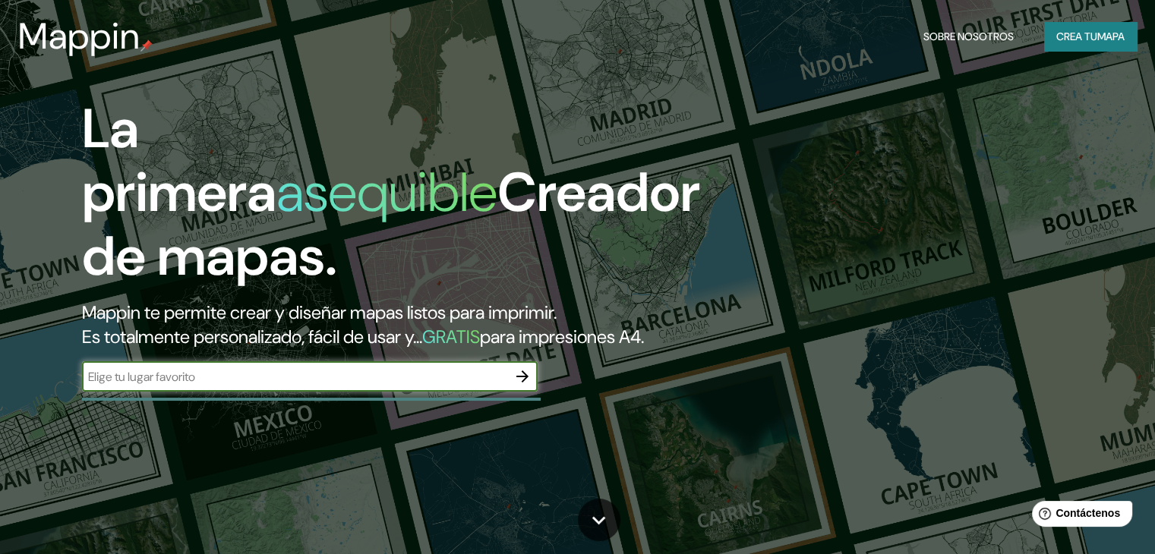
click at [175, 386] on input "text" at bounding box center [294, 376] width 425 height 17
type input "[GEOGRAPHIC_DATA]"
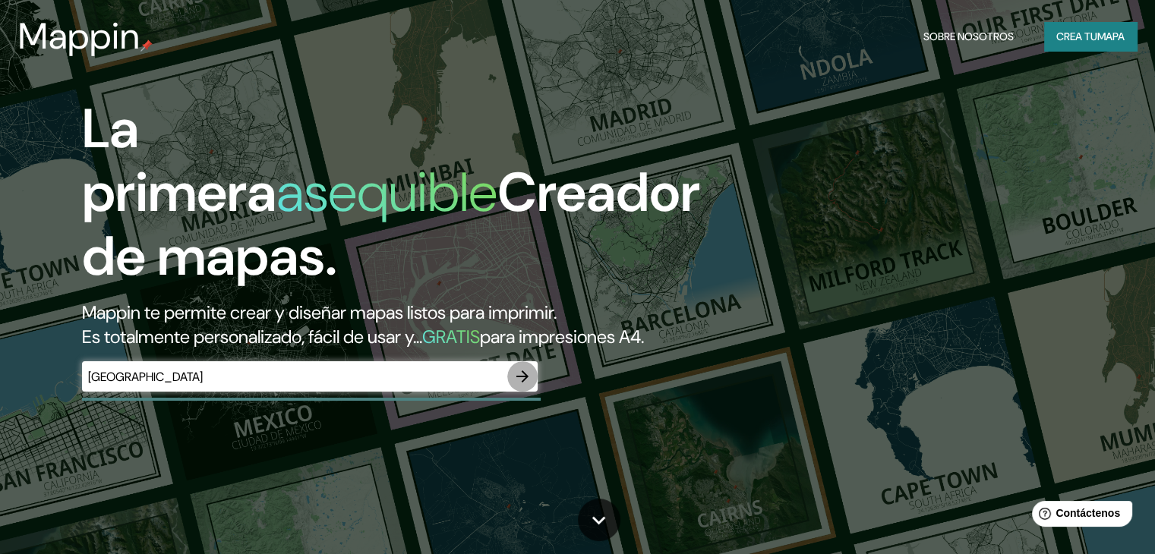
click at [519, 386] on icon "button" at bounding box center [522, 377] width 18 height 18
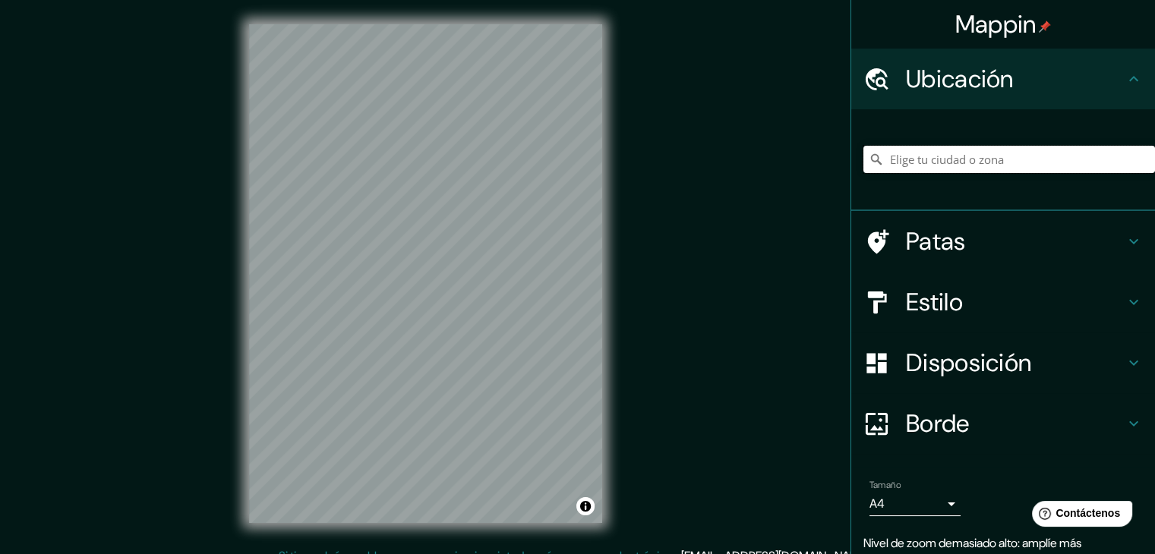
click at [911, 156] on input "Elige tu ciudad o zona" at bounding box center [1009, 159] width 292 height 27
type input "h"
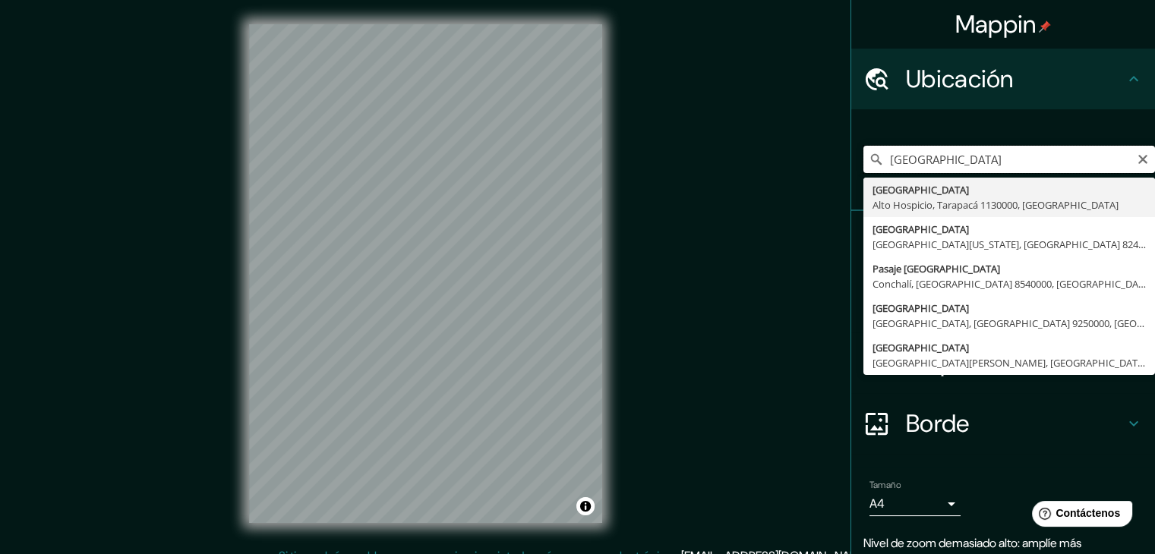
type input "[GEOGRAPHIC_DATA]"
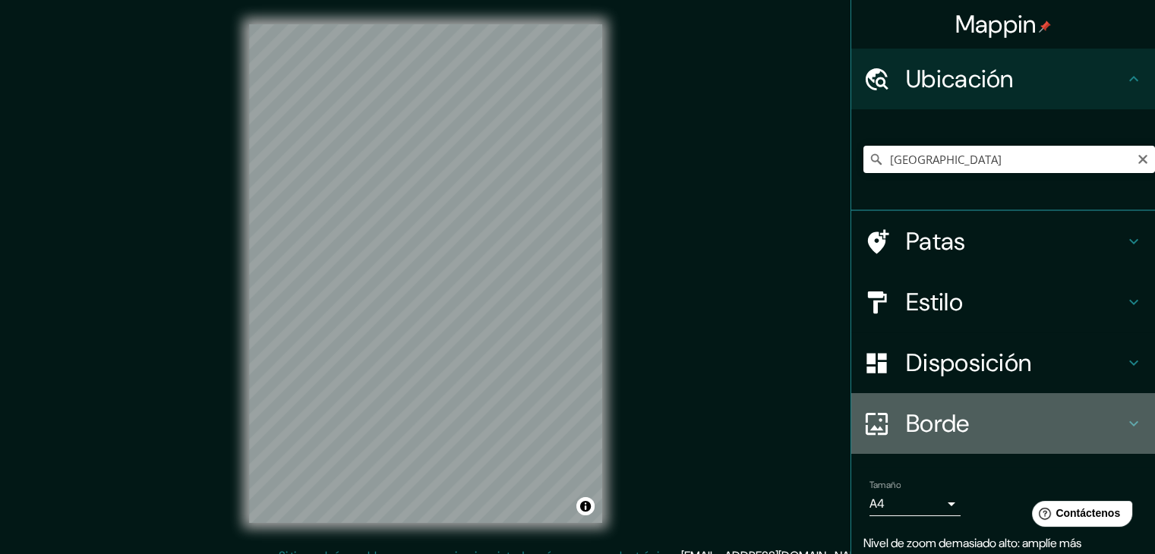
click at [1019, 428] on h4 "Borde" at bounding box center [1015, 424] width 219 height 30
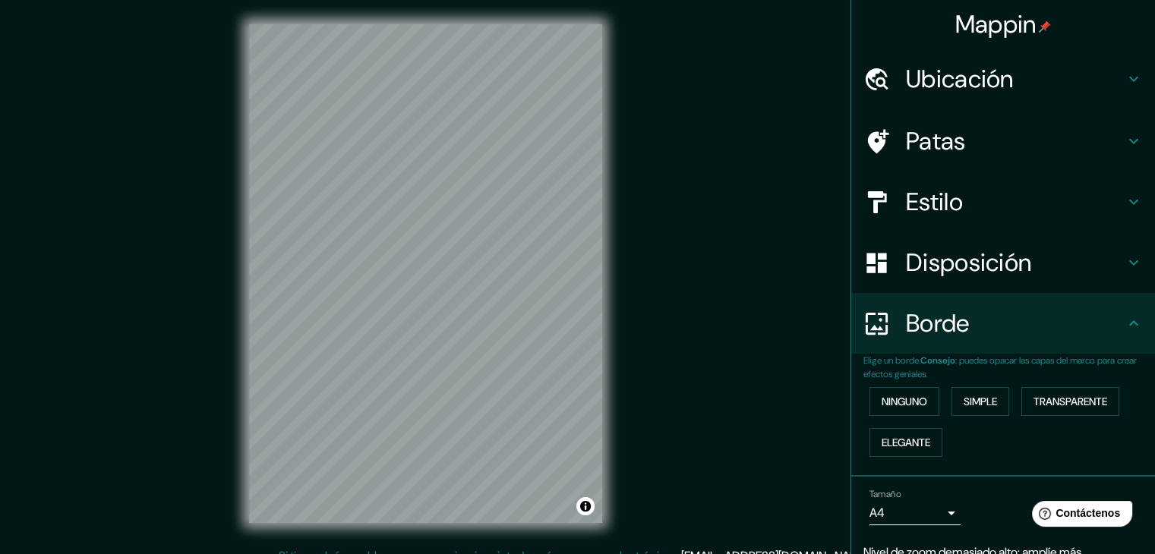
click at [963, 81] on font "Ubicación" at bounding box center [960, 79] width 108 height 32
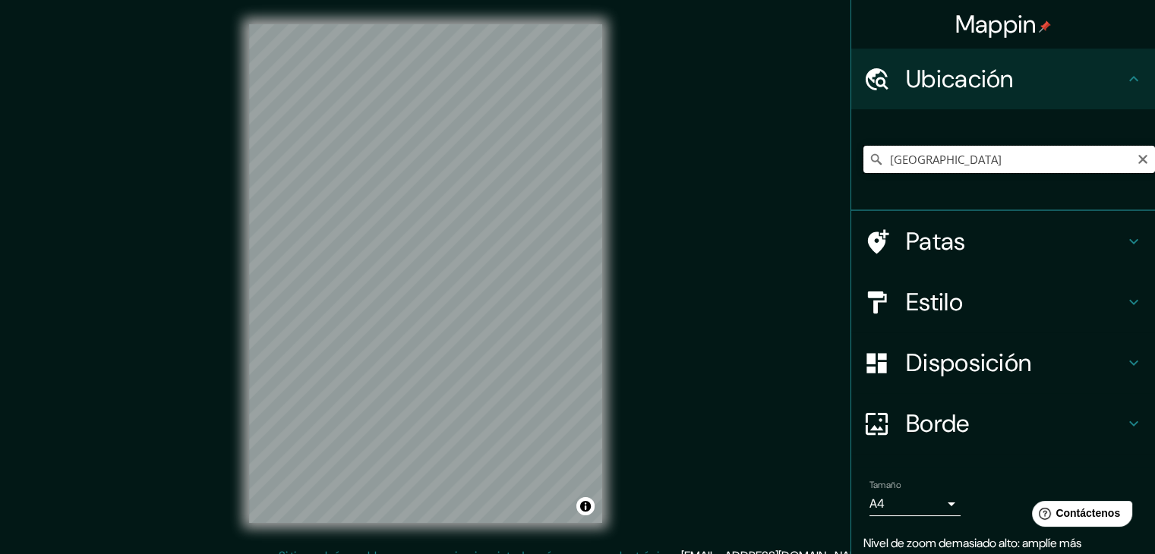
click at [942, 159] on input "[GEOGRAPHIC_DATA]" at bounding box center [1009, 159] width 292 height 27
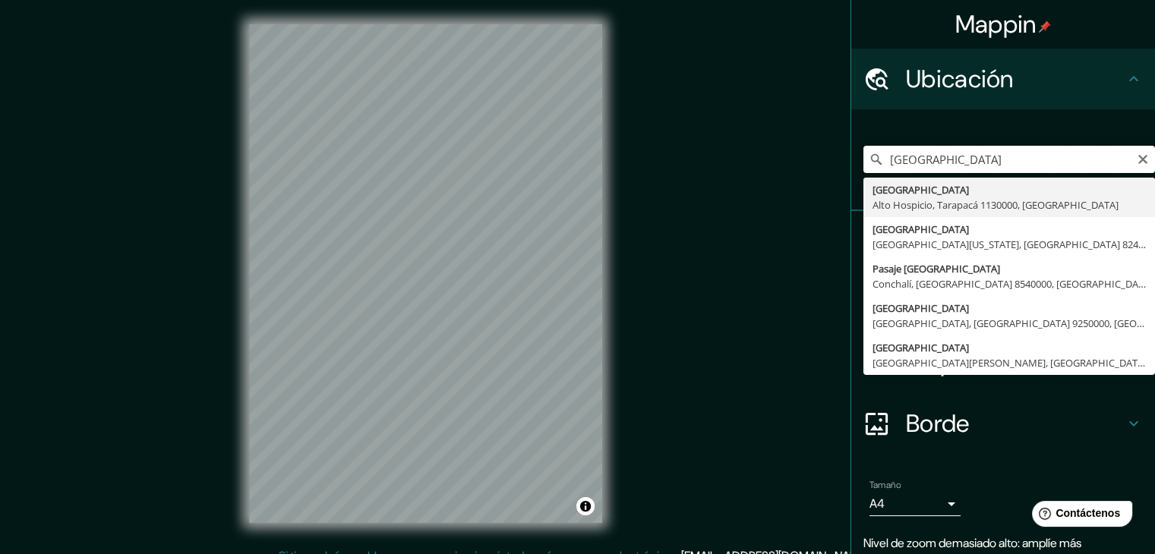
drag, startPoint x: 947, startPoint y: 156, endPoint x: 825, endPoint y: 165, distance: 122.6
click at [825, 165] on div "Mappin Ubicación [GEOGRAPHIC_DATA] [GEOGRAPHIC_DATA] [GEOGRAPHIC_DATA], [GEOGRA…" at bounding box center [577, 286] width 1155 height 572
type input "[GEOGRAPHIC_DATA], [GEOGRAPHIC_DATA], [GEOGRAPHIC_DATA]"
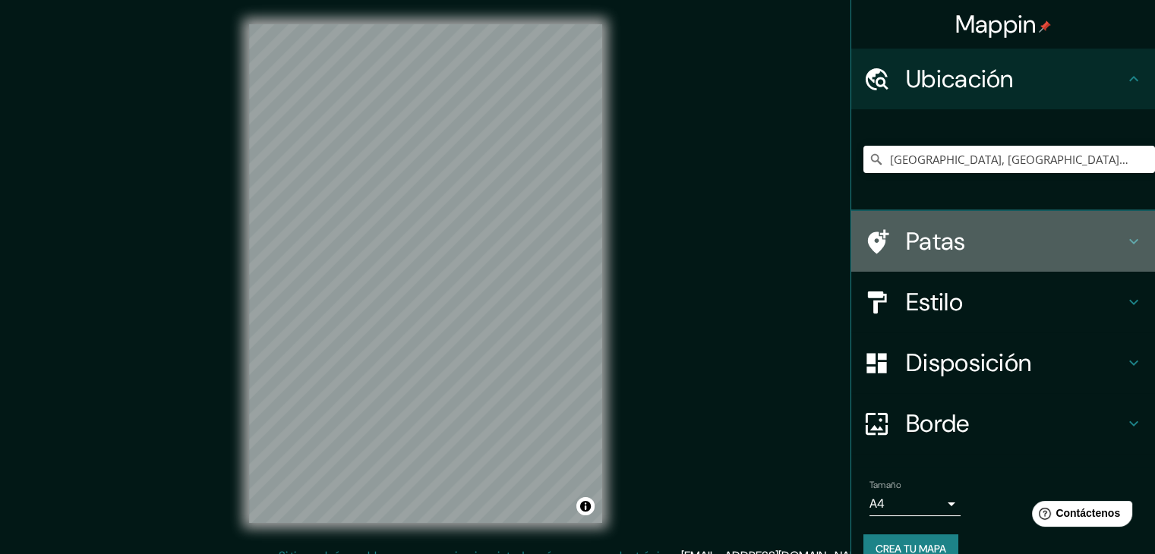
click at [991, 245] on h4 "Patas" at bounding box center [1015, 241] width 219 height 30
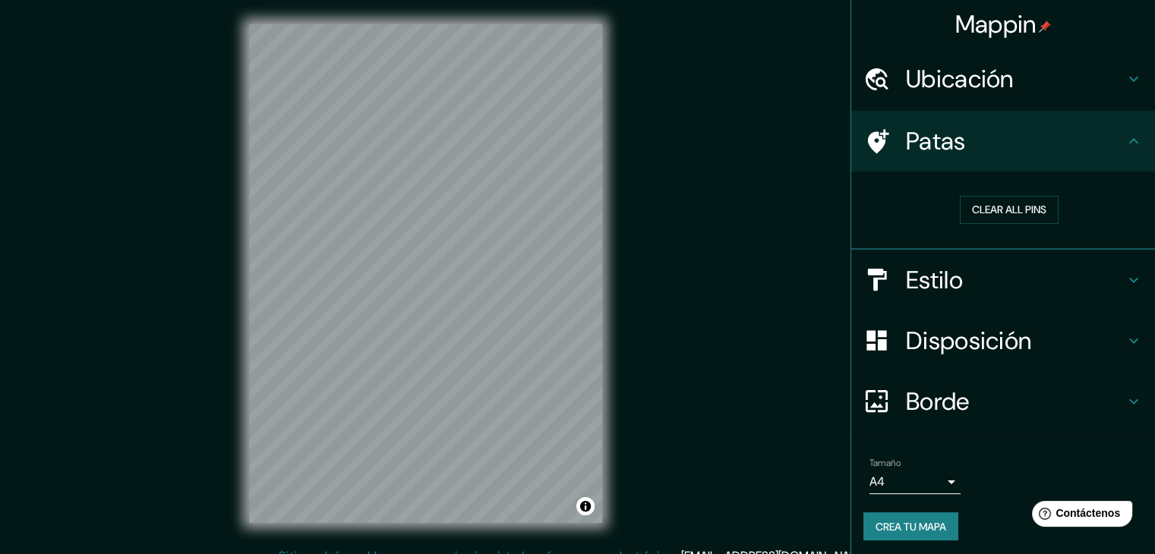
click at [1067, 145] on h4 "Patas" at bounding box center [1015, 141] width 219 height 30
click at [1041, 285] on h4 "Estilo" at bounding box center [1015, 280] width 219 height 30
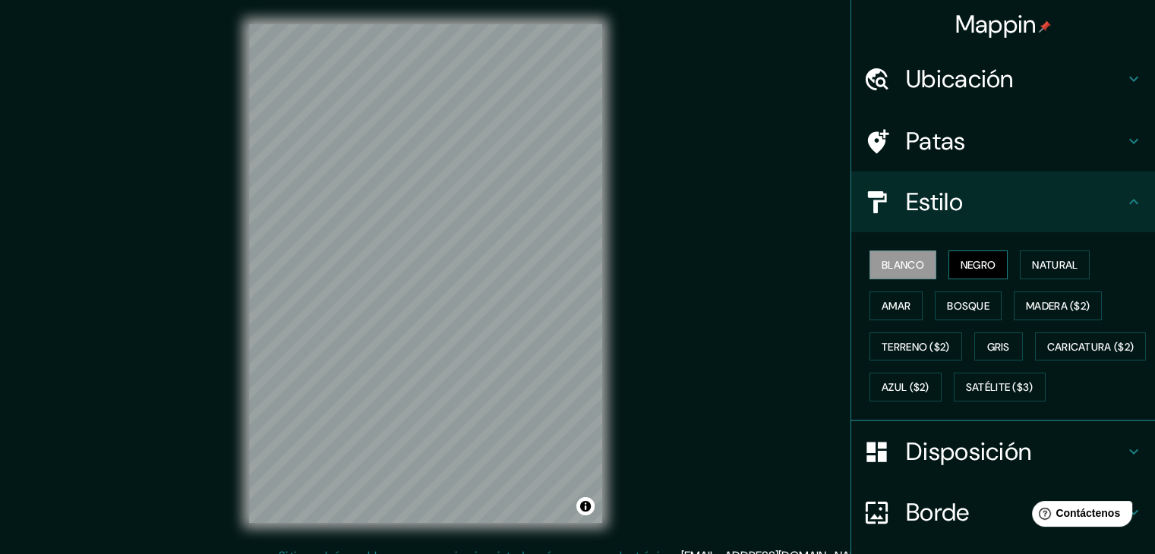
click at [965, 259] on font "Negro" at bounding box center [979, 265] width 36 height 14
click at [893, 267] on font "Blanco" at bounding box center [903, 265] width 43 height 14
click at [1040, 271] on font "Natural" at bounding box center [1055, 265] width 46 height 14
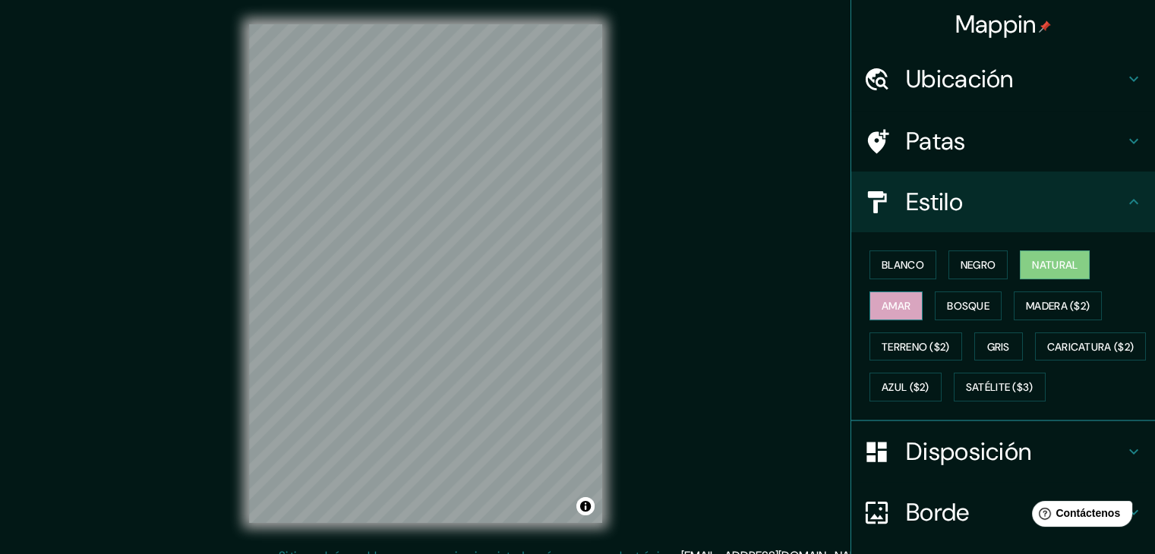
click at [882, 301] on font "Amar" at bounding box center [896, 306] width 29 height 14
click at [971, 311] on font "Bosque" at bounding box center [968, 306] width 43 height 14
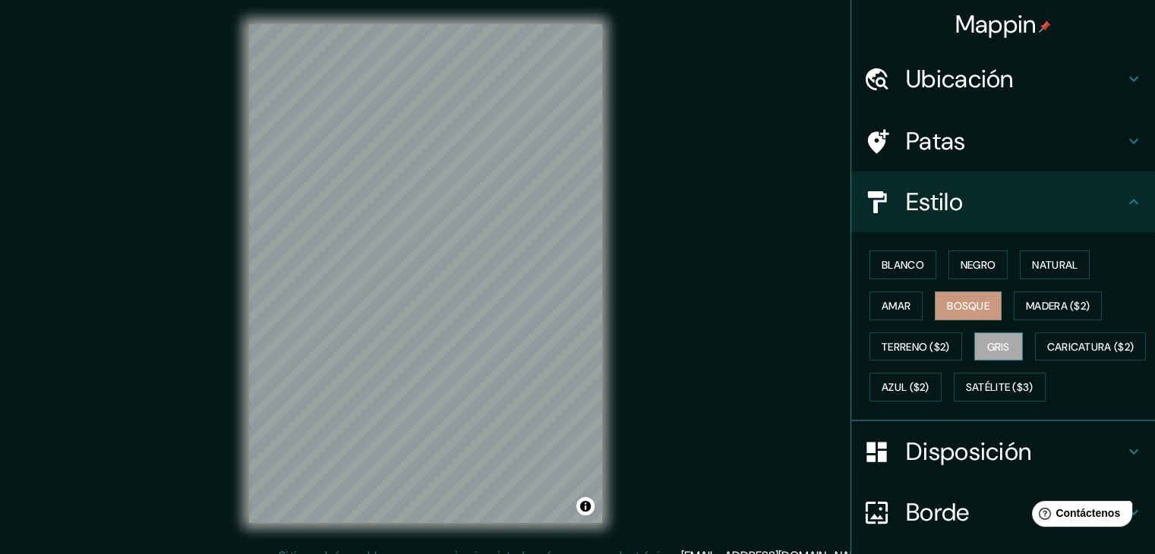
click at [993, 342] on font "Gris" at bounding box center [998, 347] width 23 height 14
click at [930, 387] on font "Azul ($2)" at bounding box center [906, 388] width 48 height 14
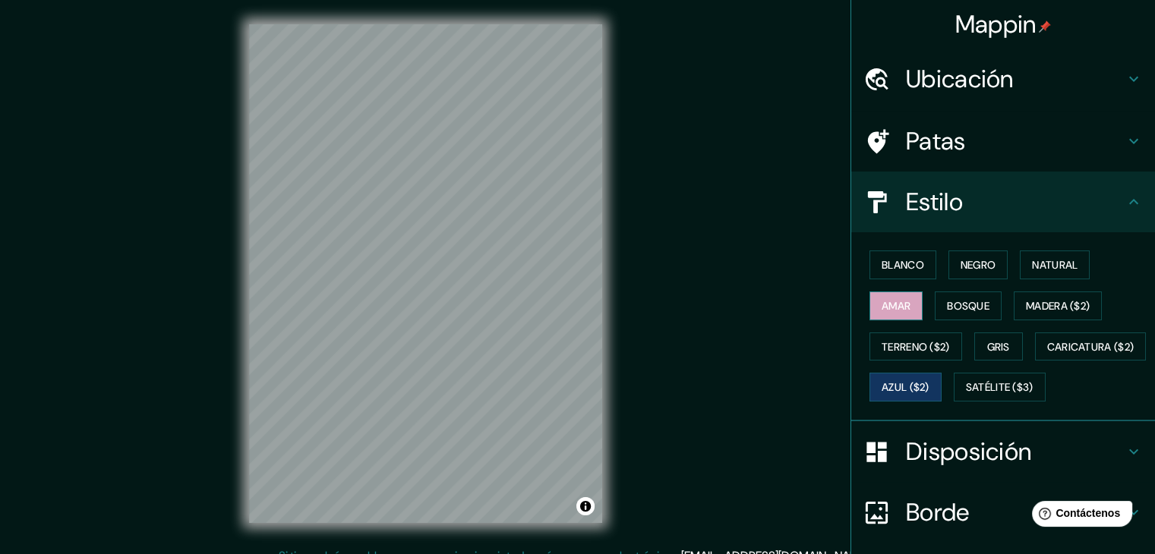
click at [884, 304] on font "Amar" at bounding box center [896, 306] width 29 height 14
click at [893, 258] on font "Blanco" at bounding box center [903, 265] width 43 height 14
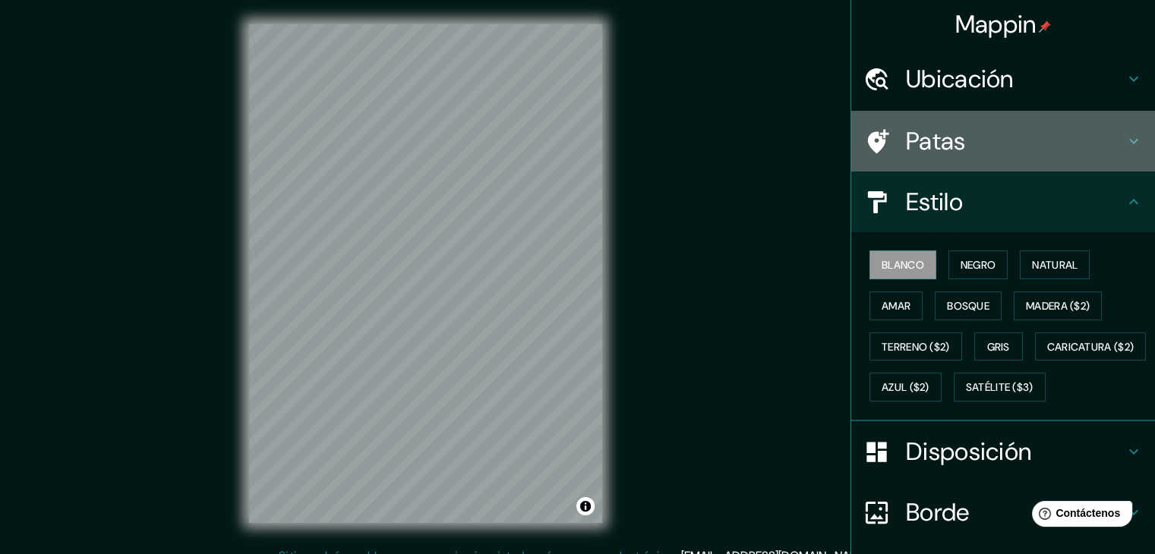
click at [934, 144] on font "Patas" at bounding box center [936, 141] width 60 height 32
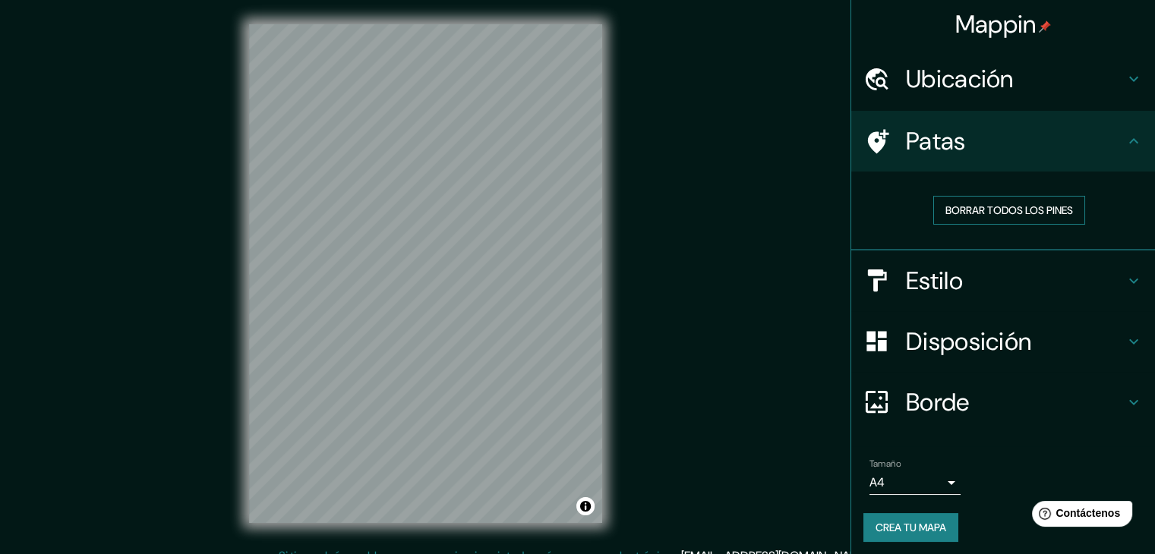
click at [1008, 213] on font "Borrar todos los pines" at bounding box center [1009, 211] width 128 height 14
click at [949, 87] on font "Ubicación" at bounding box center [960, 79] width 108 height 32
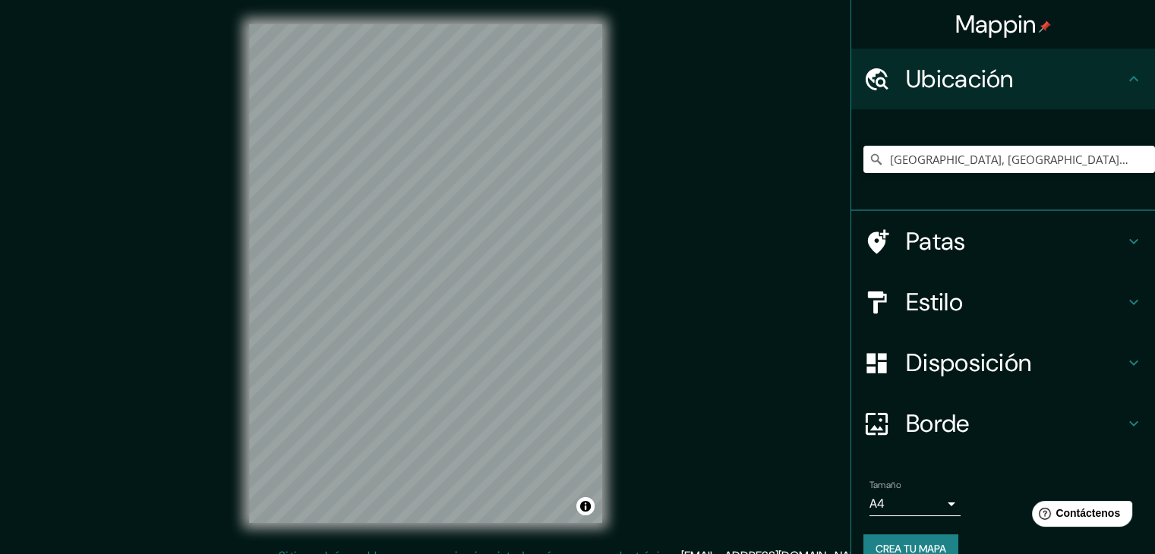
click at [949, 87] on font "Ubicación" at bounding box center [960, 79] width 108 height 32
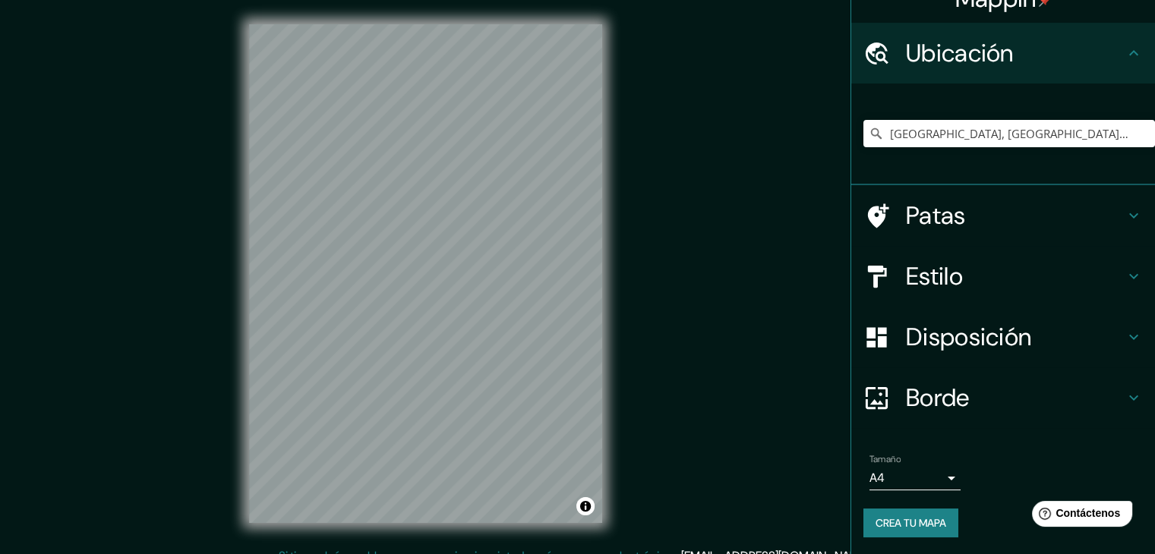
scroll to position [27, 0]
click at [982, 335] on font "Disposición" at bounding box center [968, 336] width 125 height 32
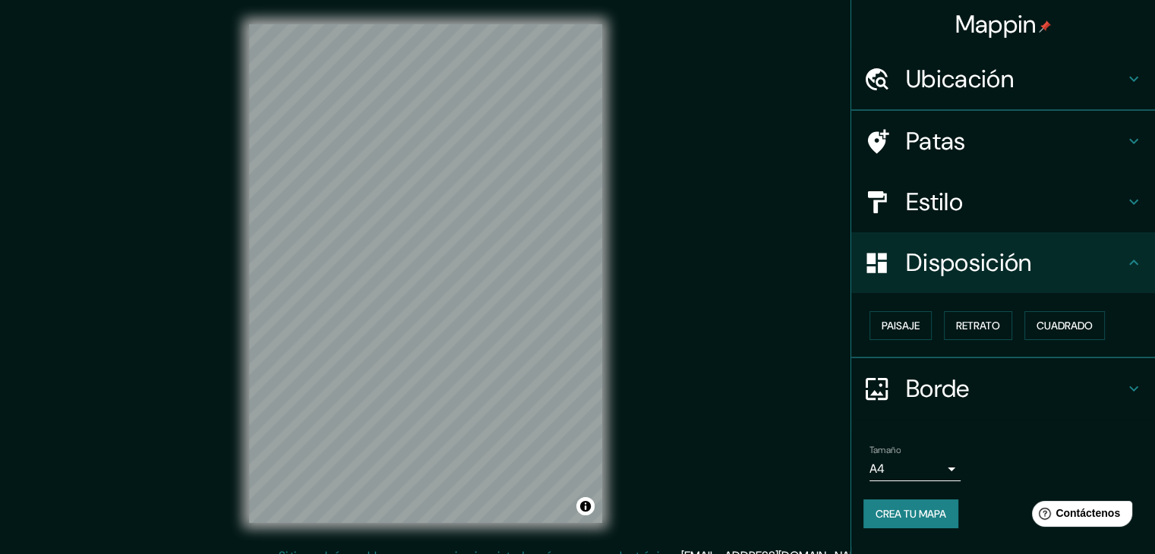
scroll to position [0, 0]
click at [914, 320] on font "Paisaje" at bounding box center [901, 326] width 38 height 14
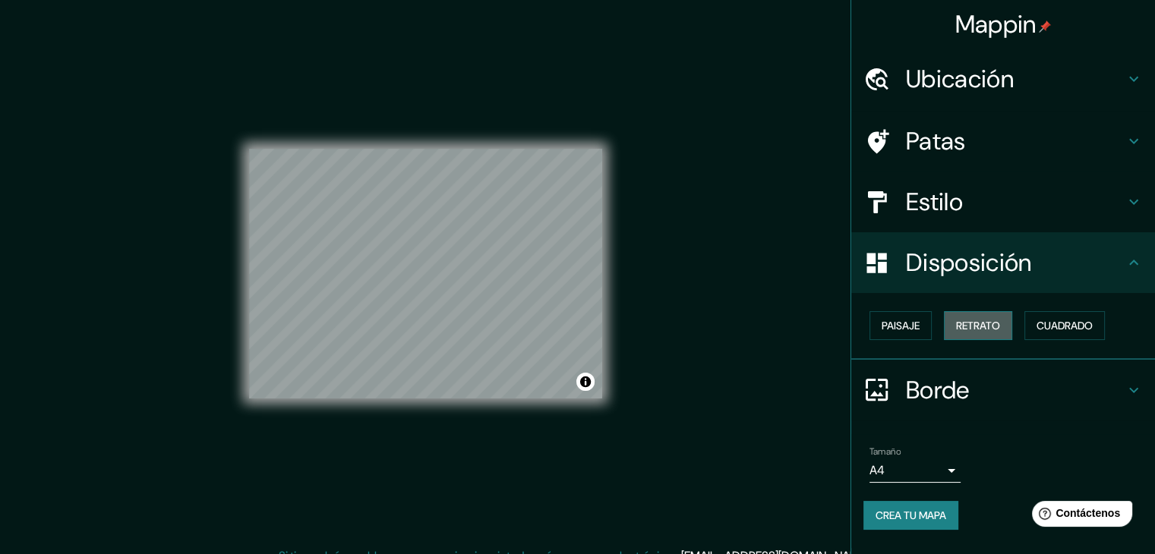
click at [974, 329] on font "Retrato" at bounding box center [978, 326] width 44 height 14
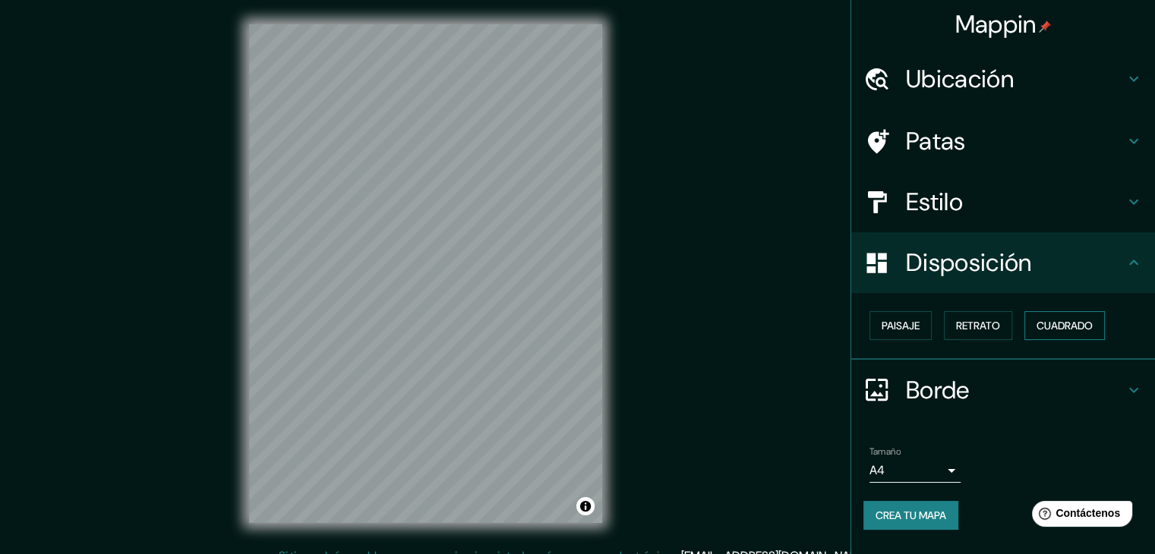
click at [1056, 329] on font "Cuadrado" at bounding box center [1065, 326] width 56 height 14
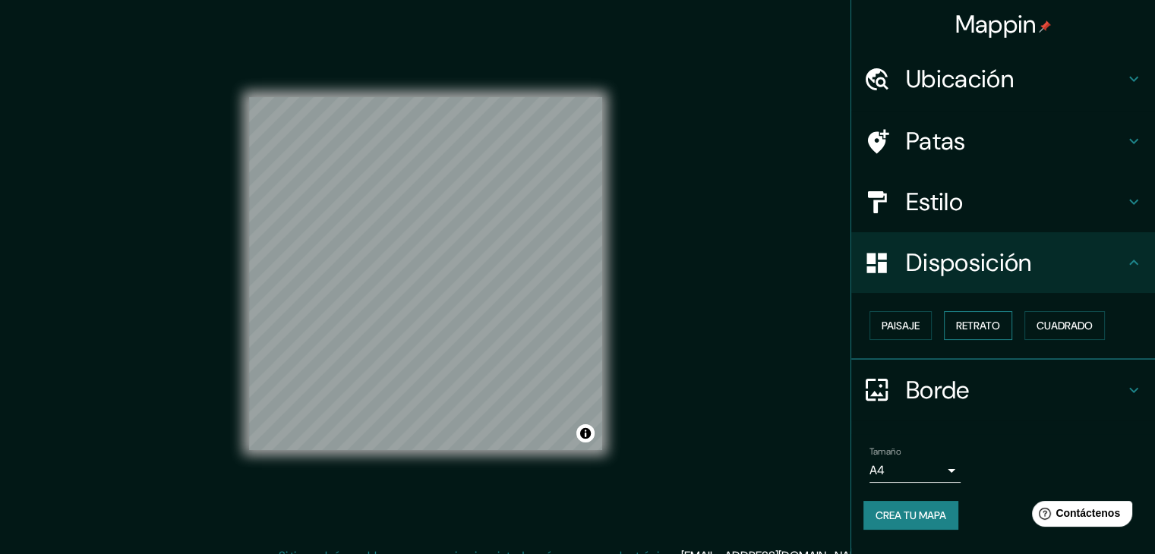
click at [989, 323] on font "Retrato" at bounding box center [978, 326] width 44 height 14
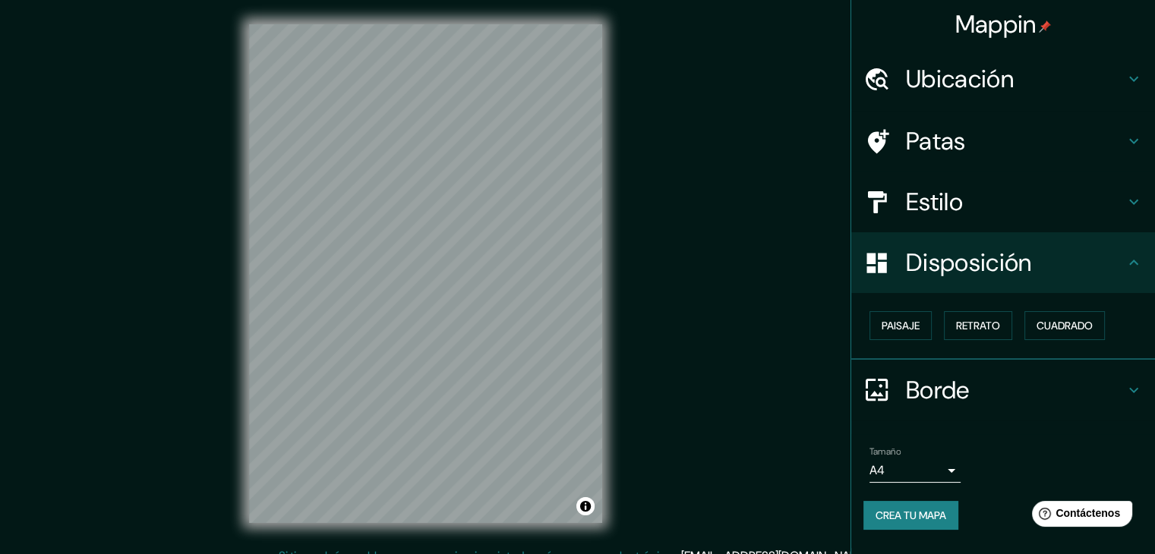
scroll to position [17, 0]
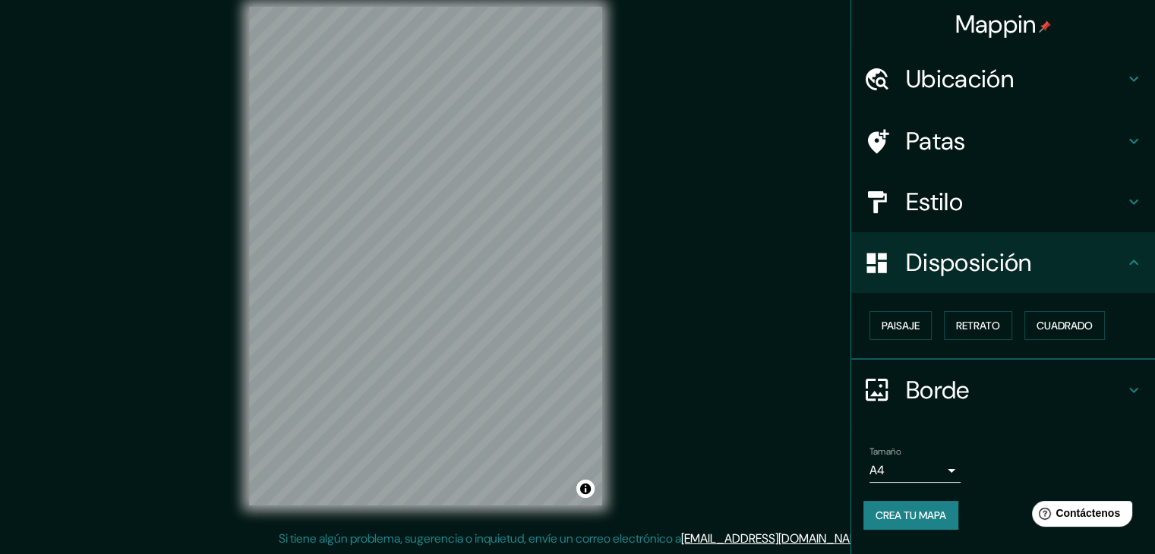
click at [967, 393] on font "Borde" at bounding box center [938, 390] width 64 height 32
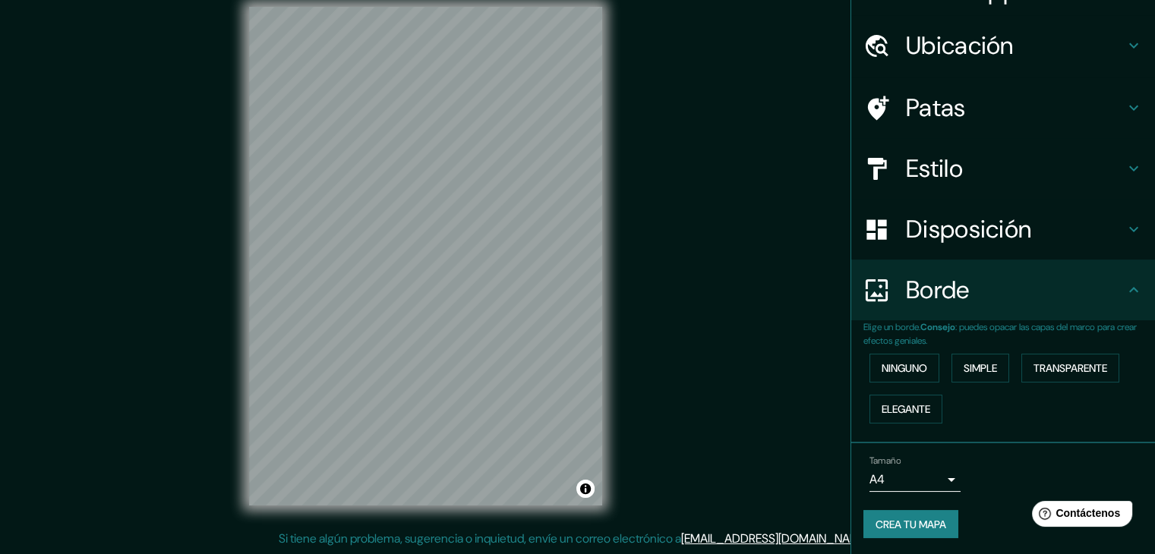
scroll to position [34, 0]
click at [964, 373] on font "Simple" at bounding box center [980, 368] width 33 height 14
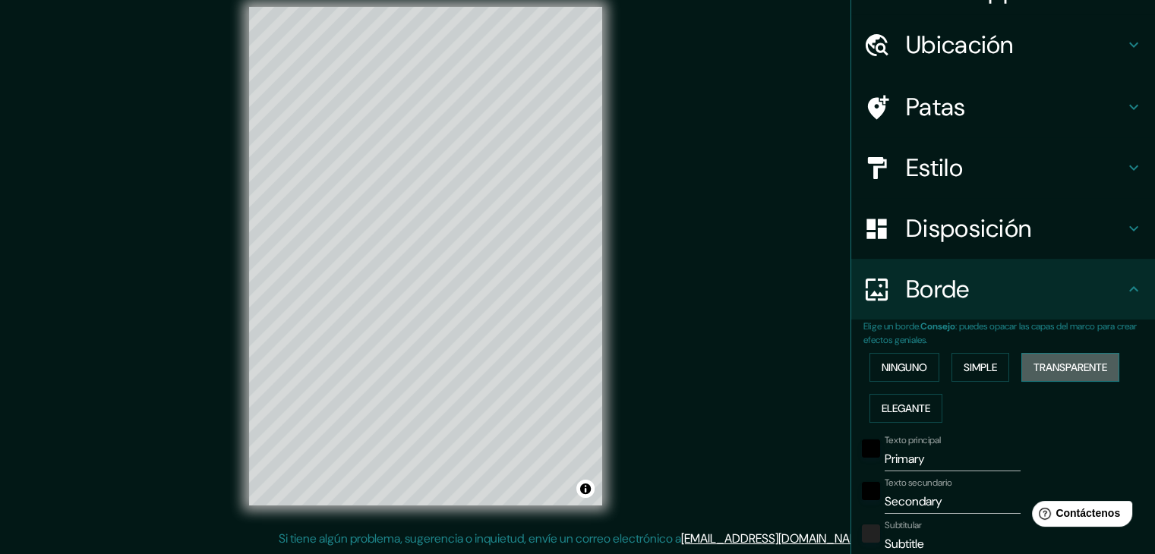
click at [1045, 373] on font "Transparente" at bounding box center [1071, 368] width 74 height 14
click at [907, 374] on font "Ninguno" at bounding box center [905, 368] width 46 height 20
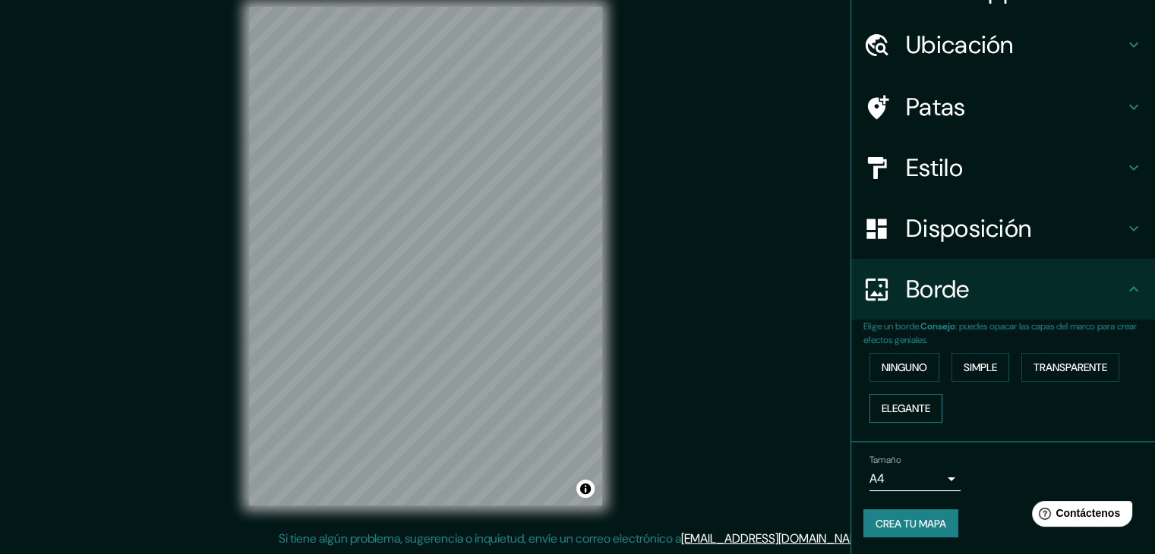
click at [907, 410] on font "Elegante" at bounding box center [906, 409] width 49 height 14
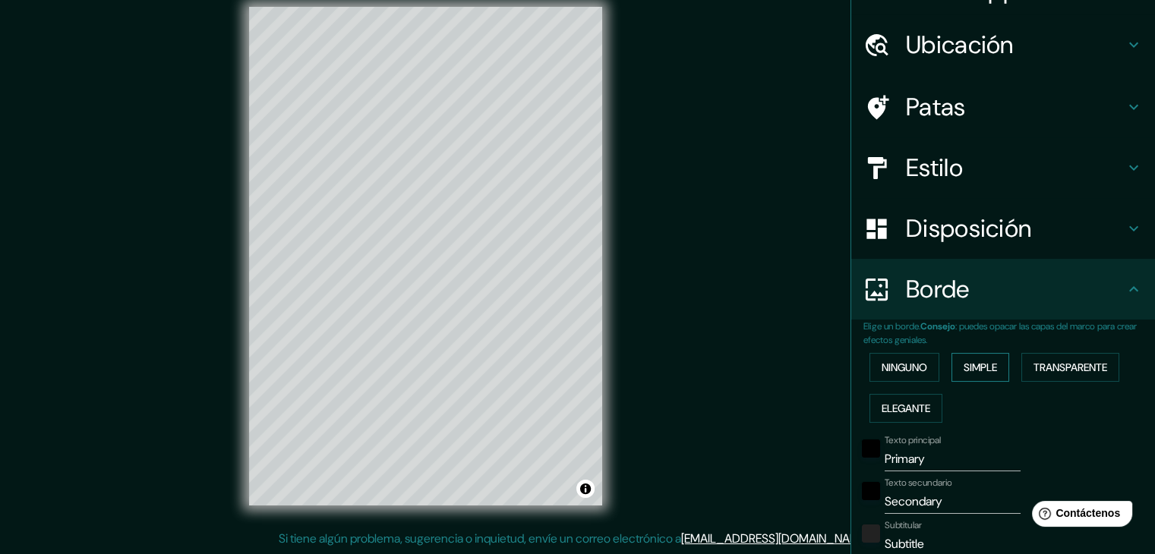
click at [983, 374] on font "Simple" at bounding box center [980, 368] width 33 height 20
click at [896, 364] on font "Ninguno" at bounding box center [905, 368] width 46 height 14
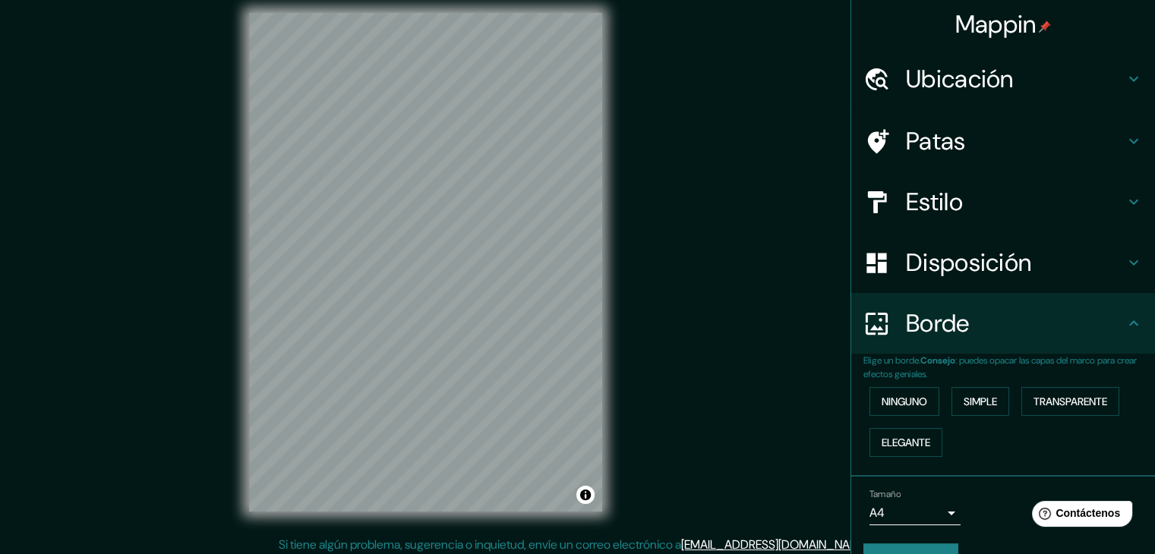
scroll to position [0, 0]
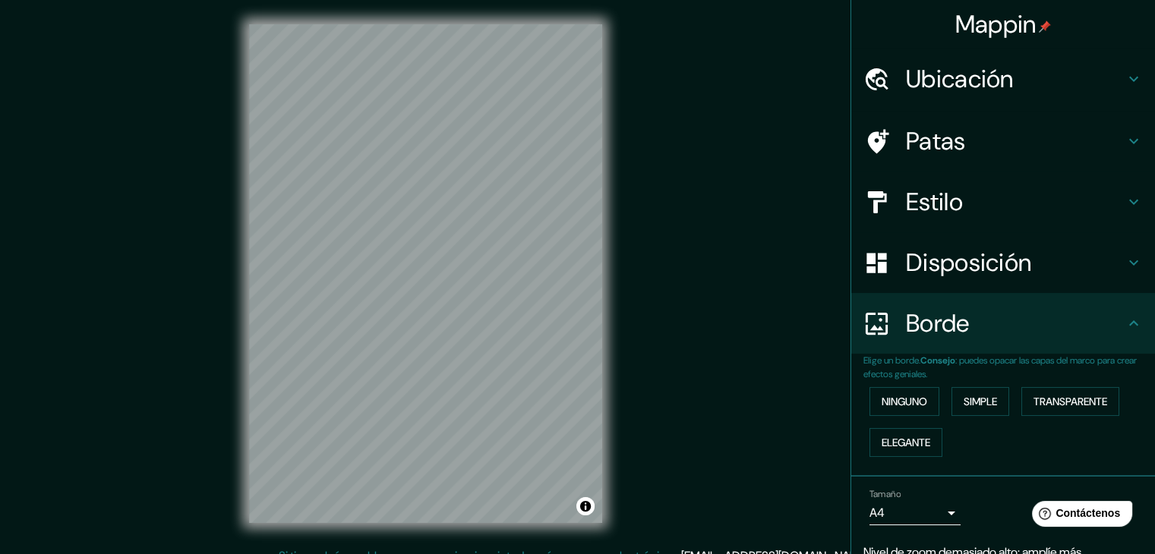
click at [974, 139] on h4 "Patas" at bounding box center [1015, 141] width 219 height 30
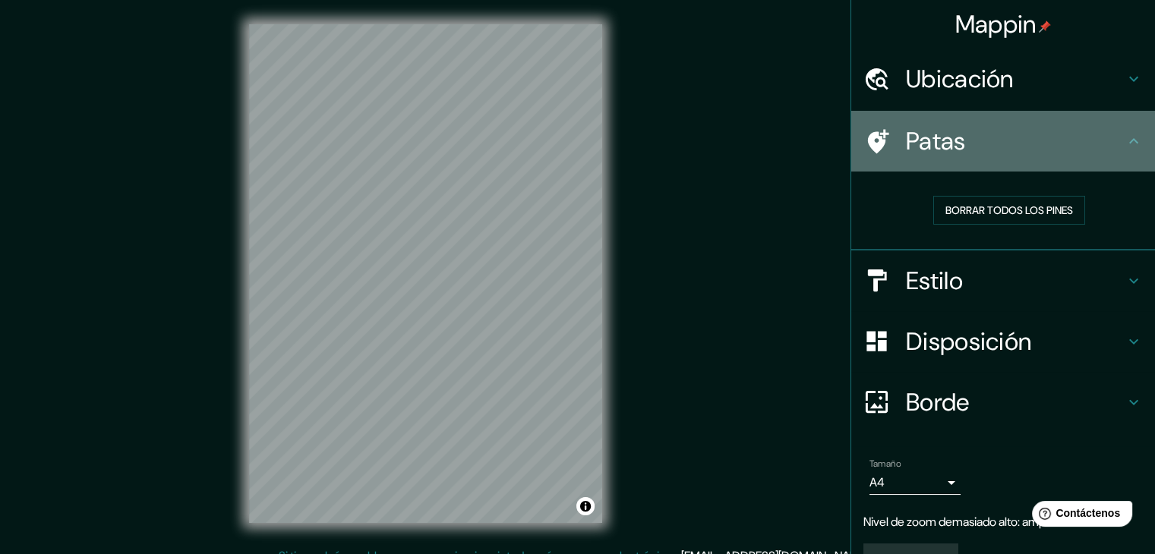
click at [1015, 134] on h4 "Patas" at bounding box center [1015, 141] width 219 height 30
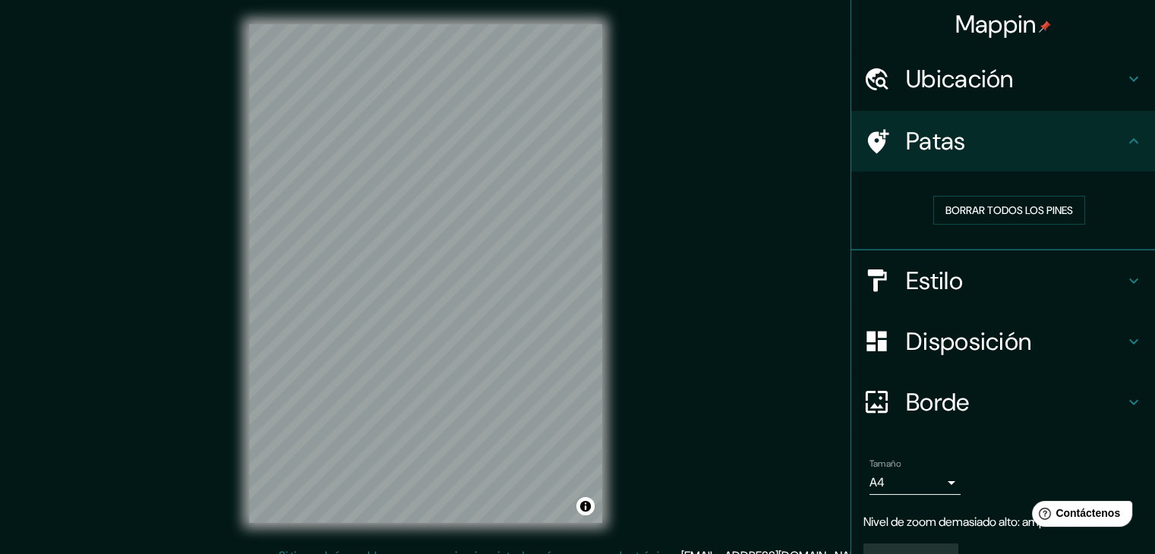
click at [1132, 137] on div "Patas" at bounding box center [1003, 141] width 304 height 61
click at [871, 138] on icon at bounding box center [876, 141] width 27 height 27
click at [389, 311] on div at bounding box center [389, 311] width 12 height 12
click at [996, 210] on font "Borrar todos los pines" at bounding box center [1009, 211] width 128 height 14
drag, startPoint x: 399, startPoint y: 219, endPoint x: 401, endPoint y: 232, distance: 13.1
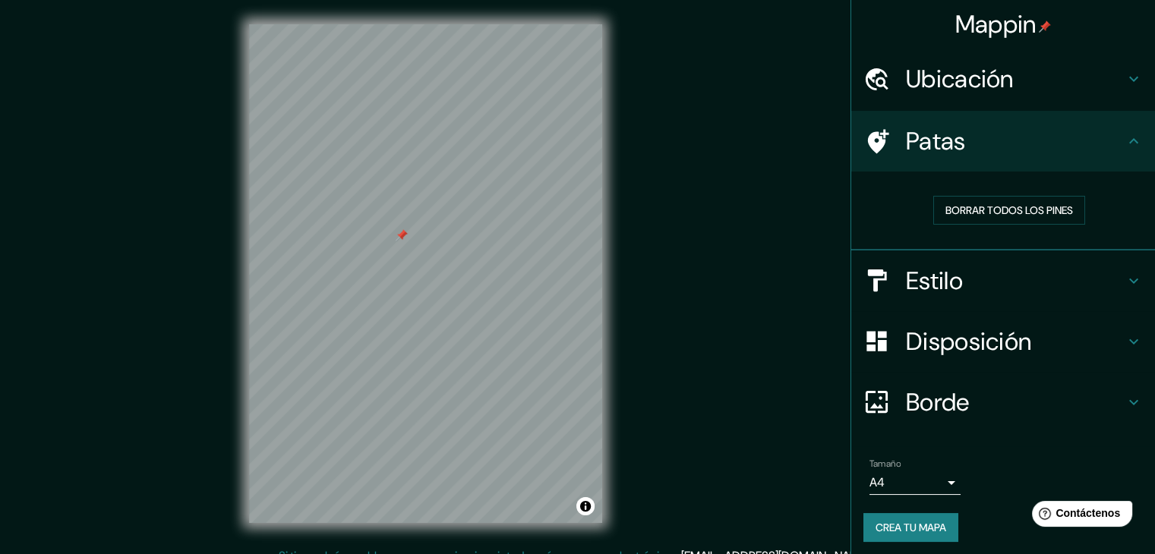
click at [401, 232] on div at bounding box center [402, 235] width 12 height 12
click at [1006, 212] on font "Borrar todos los pines" at bounding box center [1009, 211] width 128 height 14
click at [947, 282] on font "Estilo" at bounding box center [934, 281] width 57 height 32
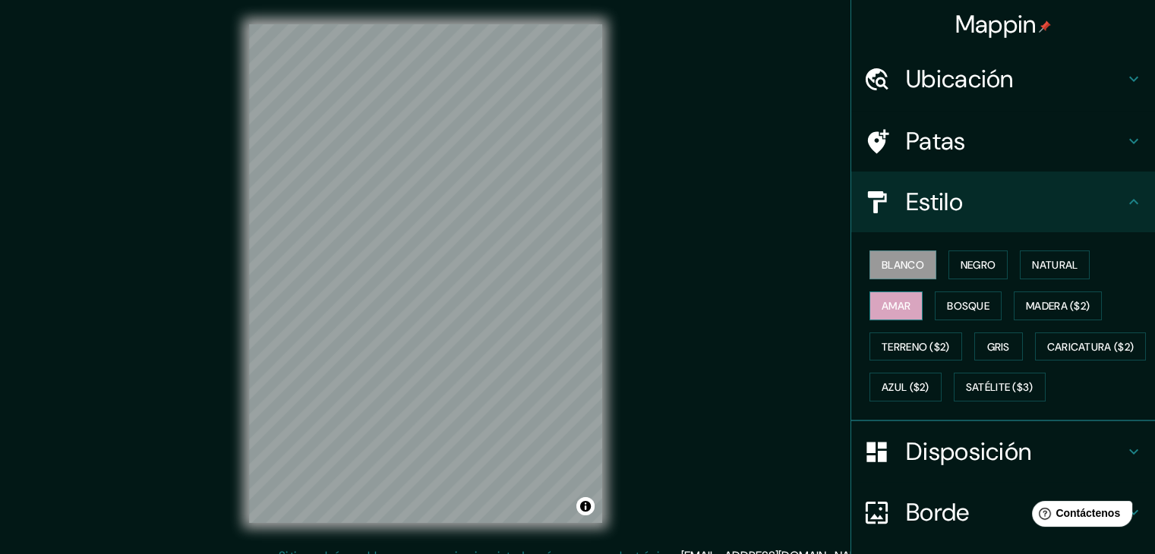
click at [903, 308] on button "Amar" at bounding box center [896, 306] width 53 height 29
click at [963, 260] on font "Negro" at bounding box center [979, 265] width 36 height 14
click at [896, 275] on button "Blanco" at bounding box center [903, 265] width 67 height 29
click at [1054, 262] on font "Natural" at bounding box center [1055, 265] width 46 height 14
click at [904, 269] on font "Blanco" at bounding box center [903, 265] width 43 height 14
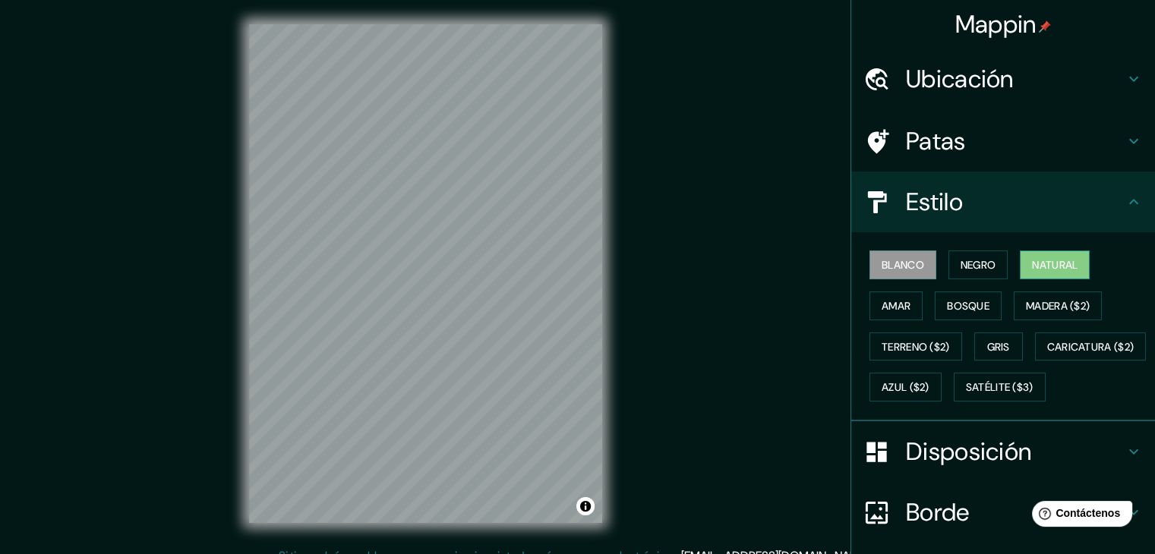
click at [1075, 259] on button "Natural" at bounding box center [1055, 265] width 70 height 29
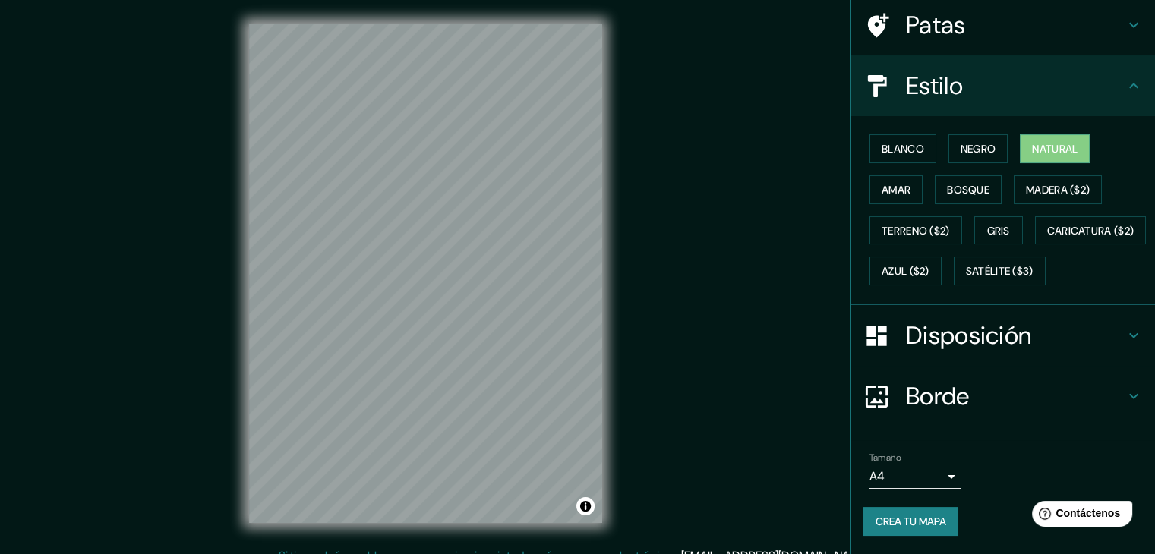
scroll to position [153, 0]
click at [975, 341] on font "Disposición" at bounding box center [968, 336] width 125 height 32
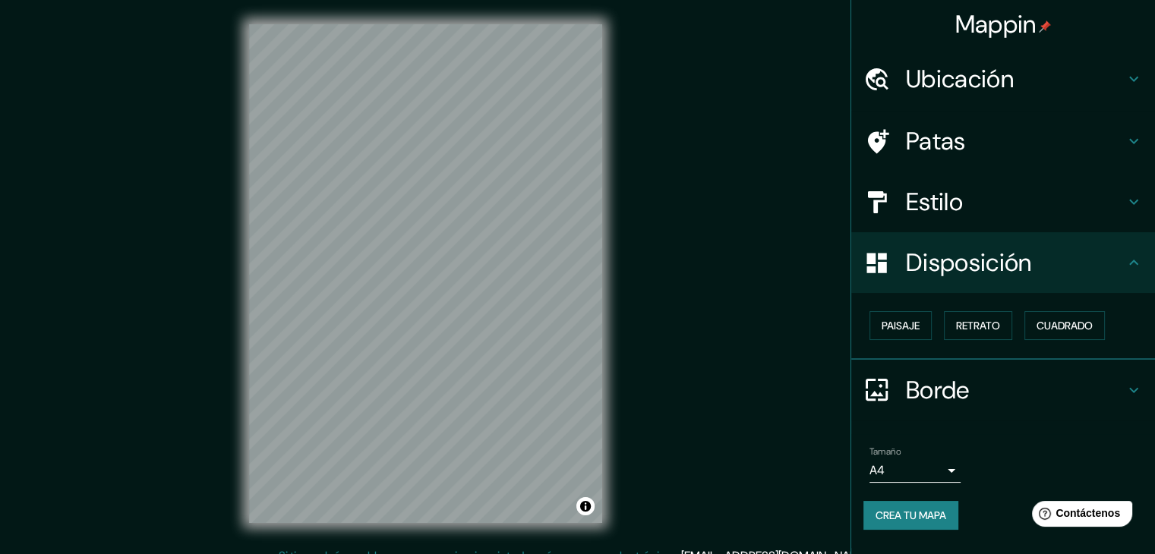
scroll to position [0, 0]
click at [908, 326] on font "Paisaje" at bounding box center [901, 326] width 38 height 14
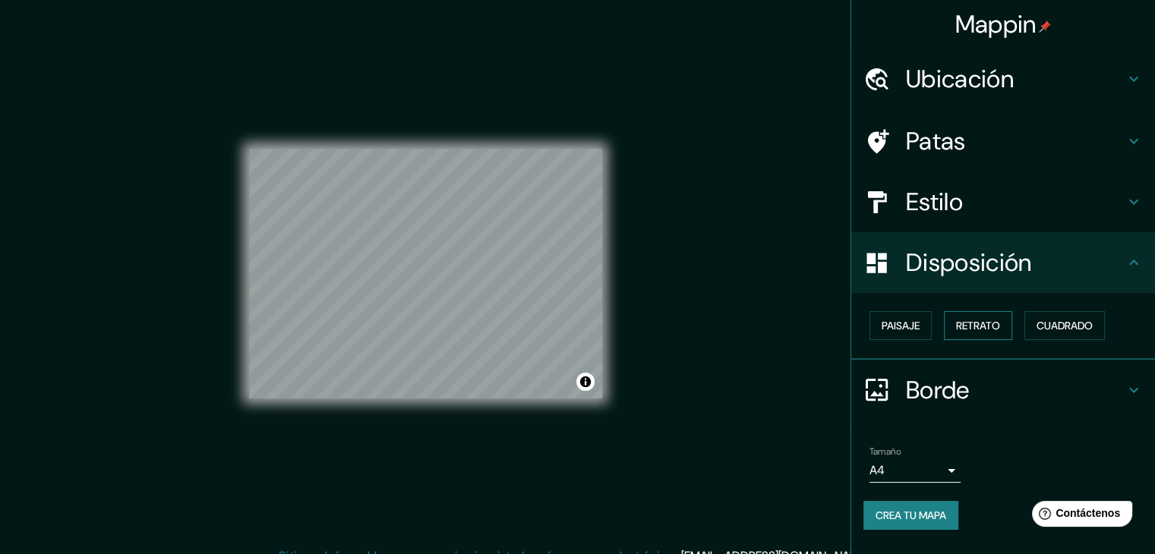
click at [990, 326] on font "Retrato" at bounding box center [978, 326] width 44 height 14
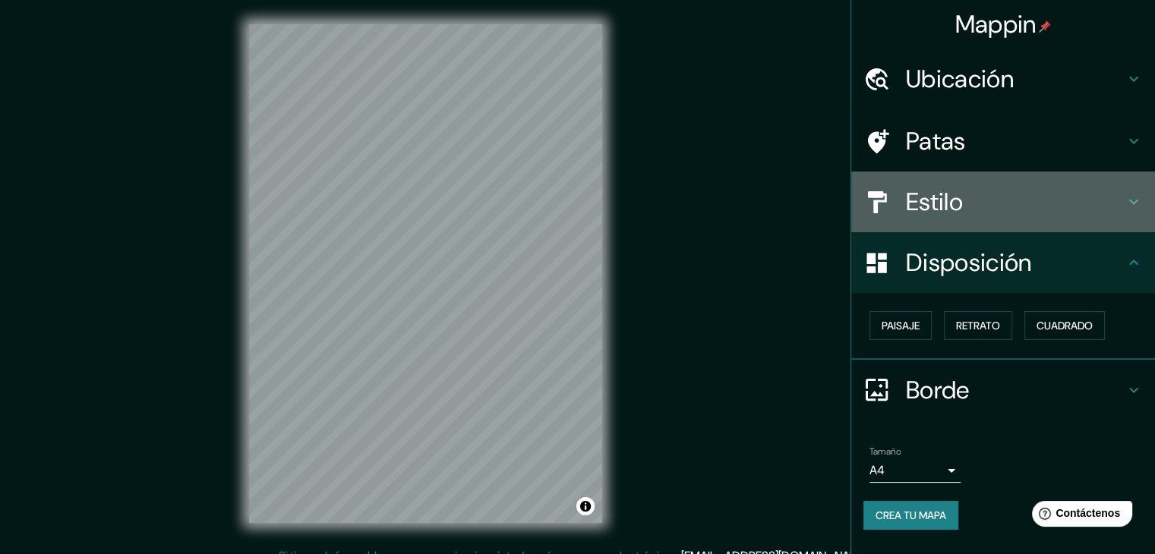
click at [974, 210] on h4 "Estilo" at bounding box center [1015, 202] width 219 height 30
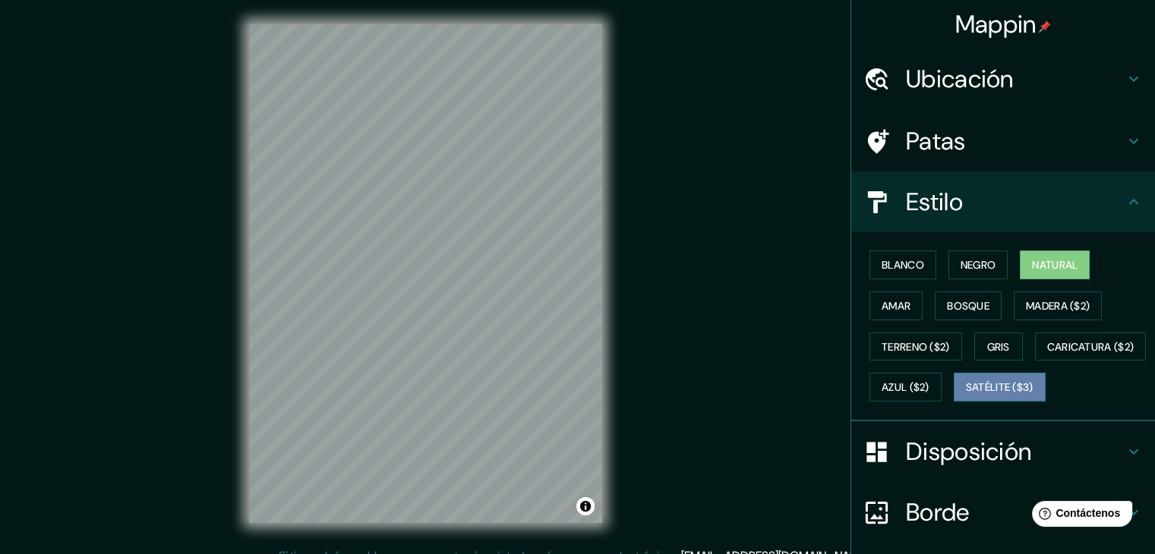
click at [966, 395] on font "Satélite ($3)" at bounding box center [1000, 388] width 68 height 14
click at [1034, 253] on button "Natural" at bounding box center [1055, 265] width 70 height 29
click at [980, 258] on font "Negro" at bounding box center [979, 265] width 36 height 14
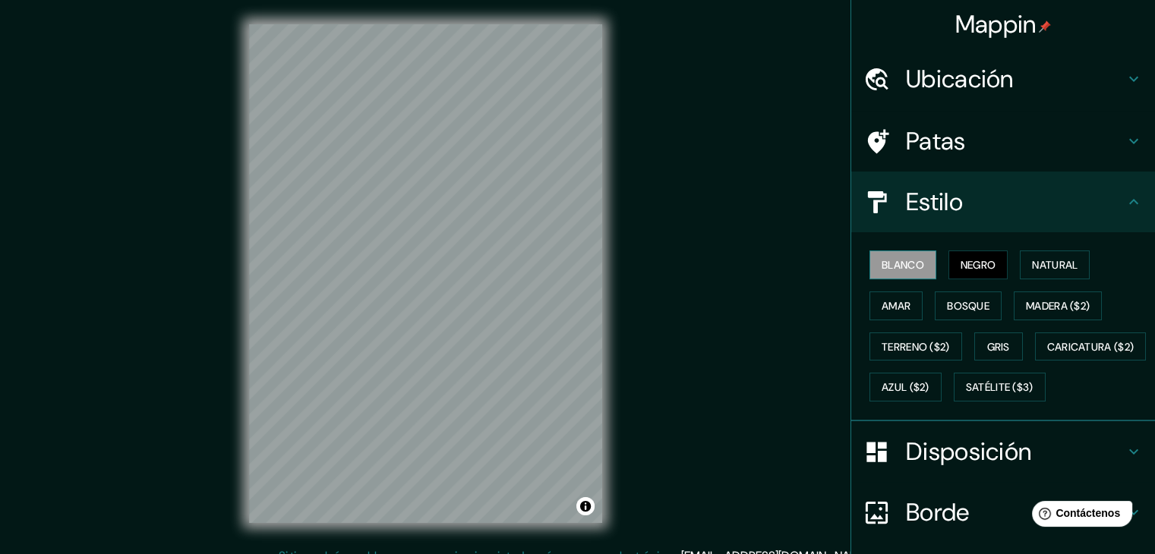
click at [896, 260] on font "Blanco" at bounding box center [903, 265] width 43 height 14
click at [418, 554] on html "Mappin Ubicación [GEOGRAPHIC_DATA], [GEOGRAPHIC_DATA], [GEOGRAPHIC_DATA] Patas …" at bounding box center [577, 277] width 1155 height 554
click at [391, 232] on div at bounding box center [394, 227] width 12 height 12
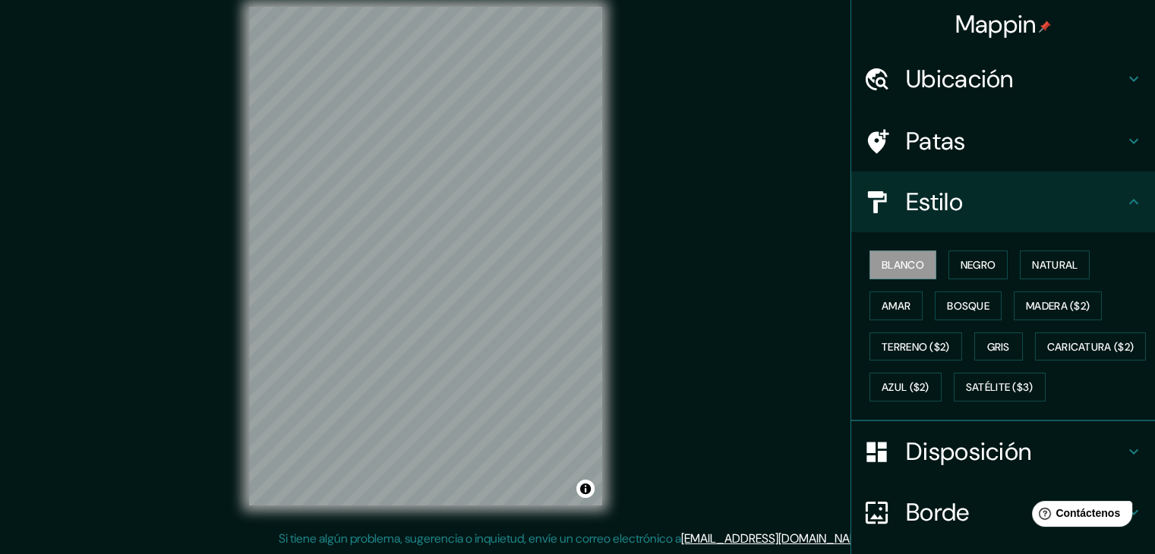
click at [954, 76] on font "Ubicación" at bounding box center [960, 79] width 108 height 32
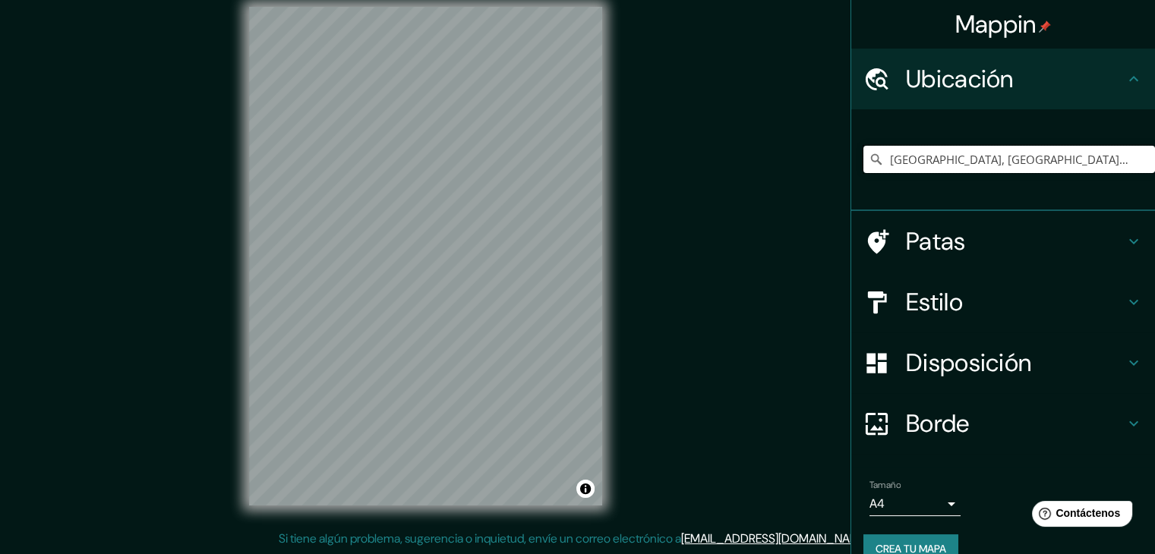
drag, startPoint x: 1077, startPoint y: 159, endPoint x: 794, endPoint y: 161, distance: 283.3
click at [794, 161] on div "Mappin Ubicación [GEOGRAPHIC_DATA], [GEOGRAPHIC_DATA], [GEOGRAPHIC_DATA] Patas …" at bounding box center [577, 269] width 1155 height 572
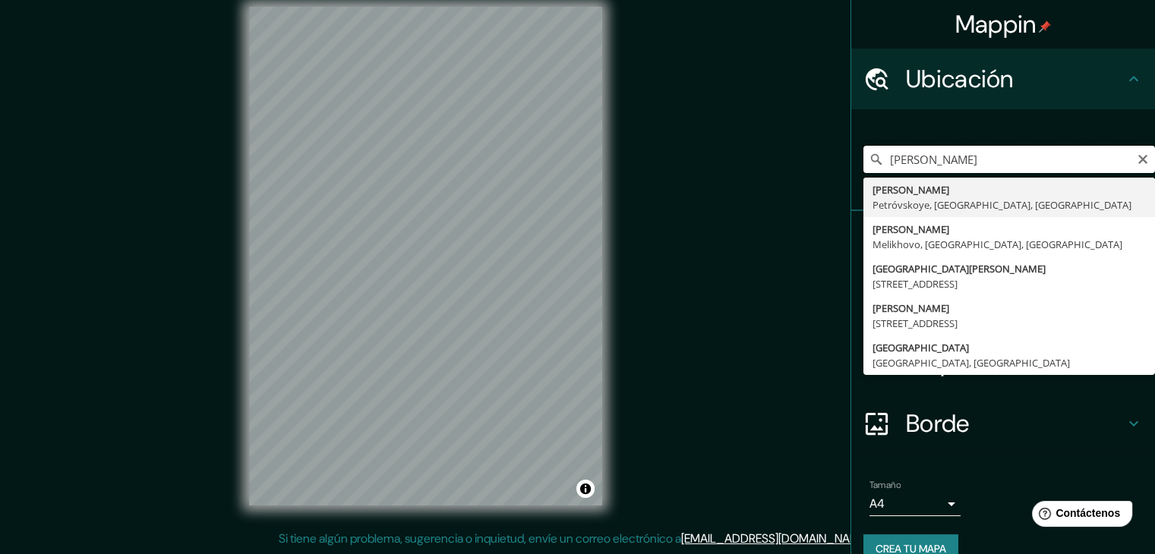
scroll to position [0, 0]
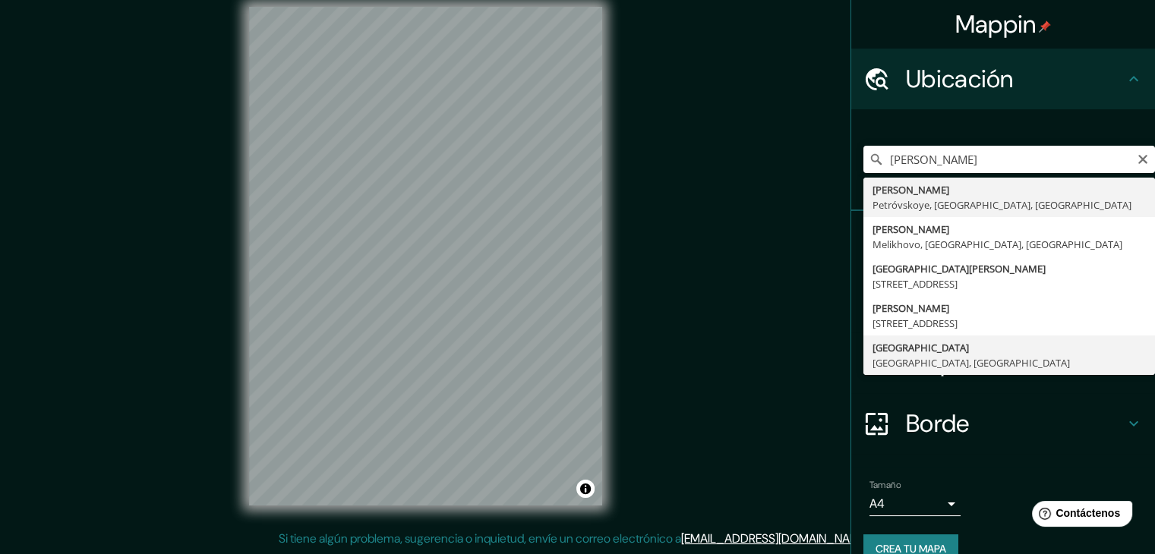
type input "[GEOGRAPHIC_DATA], [GEOGRAPHIC_DATA], [GEOGRAPHIC_DATA]"
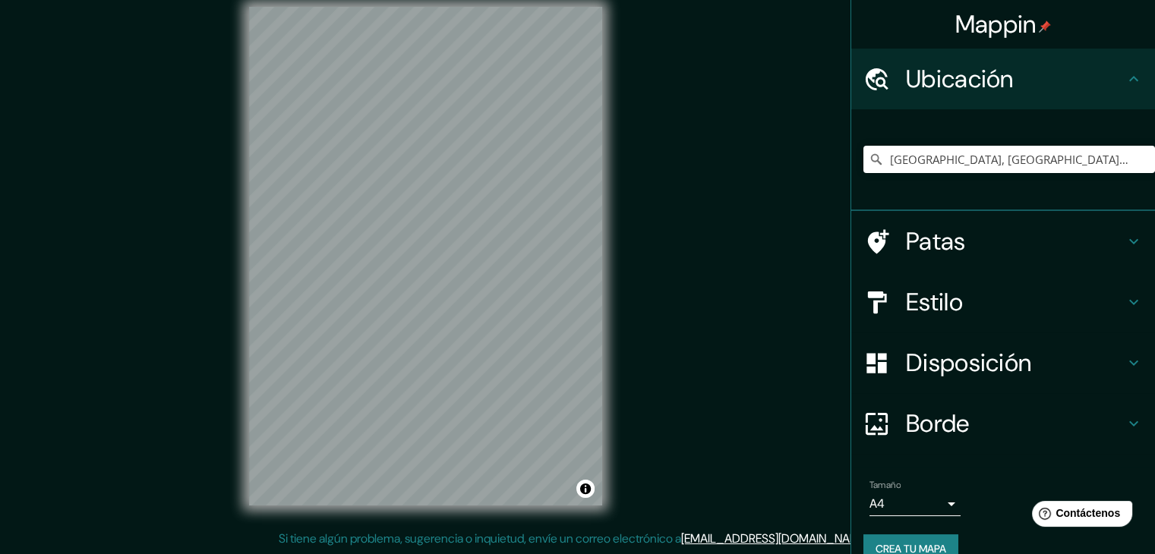
click at [948, 305] on font "Estilo" at bounding box center [934, 302] width 57 height 32
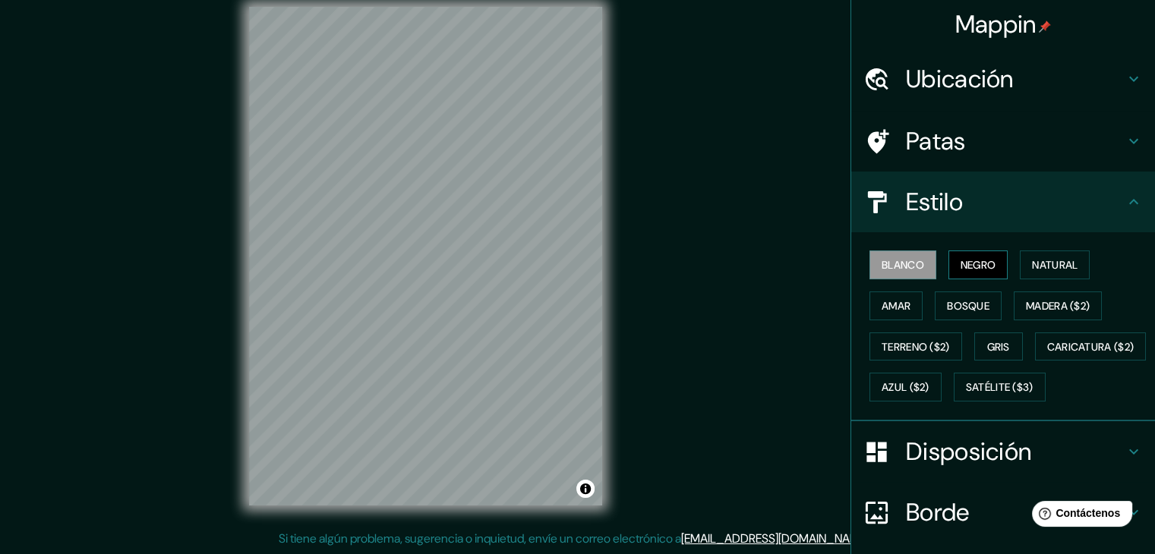
click at [961, 260] on font "Negro" at bounding box center [979, 265] width 36 height 14
click at [886, 305] on font "Amar" at bounding box center [896, 306] width 29 height 14
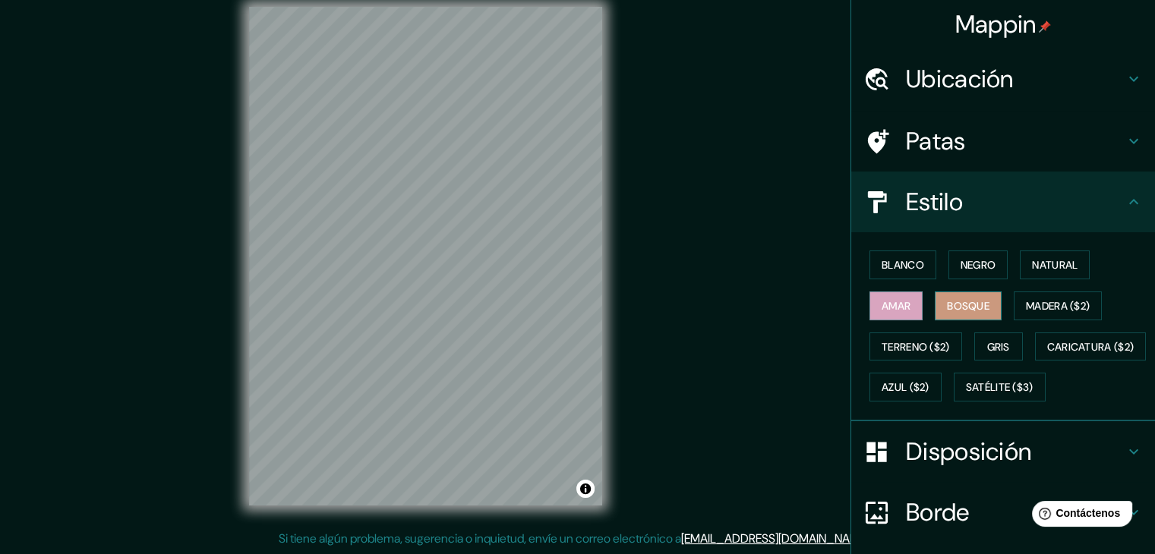
click at [953, 302] on font "Bosque" at bounding box center [968, 306] width 43 height 14
click at [987, 342] on font "Gris" at bounding box center [998, 347] width 23 height 14
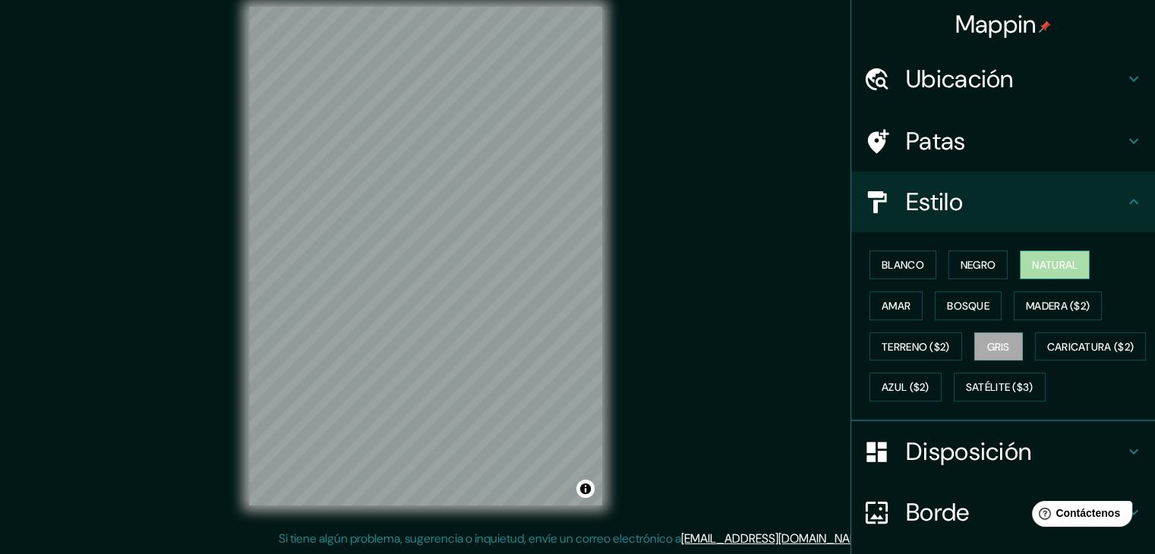
click at [1032, 264] on font "Natural" at bounding box center [1055, 265] width 46 height 14
